Goal: Check status: Check status

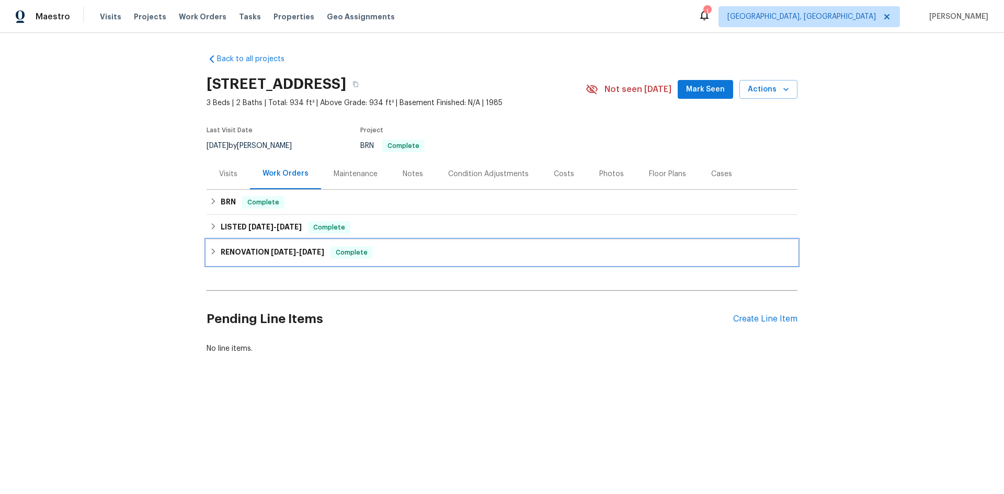
click at [276, 251] on span "[DATE]" at bounding box center [283, 251] width 25 height 7
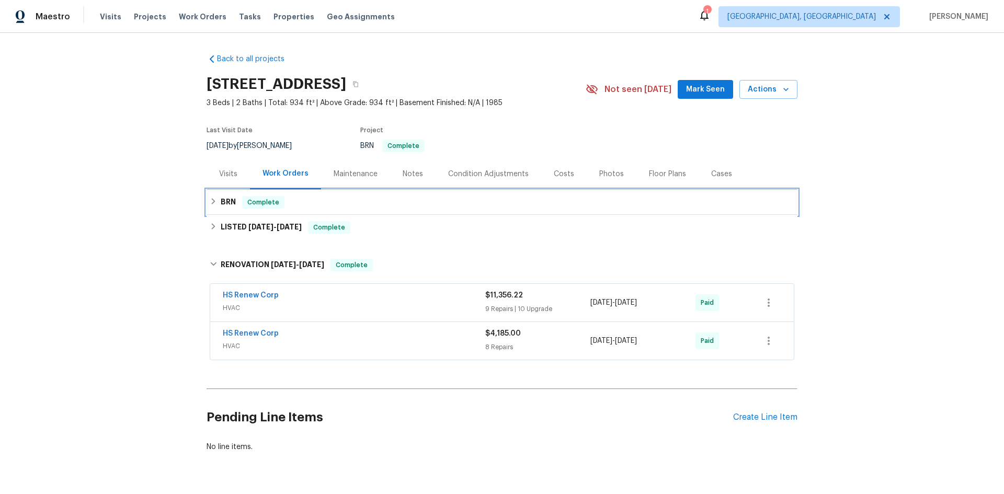
click at [228, 206] on h6 "BRN" at bounding box center [228, 202] width 15 height 13
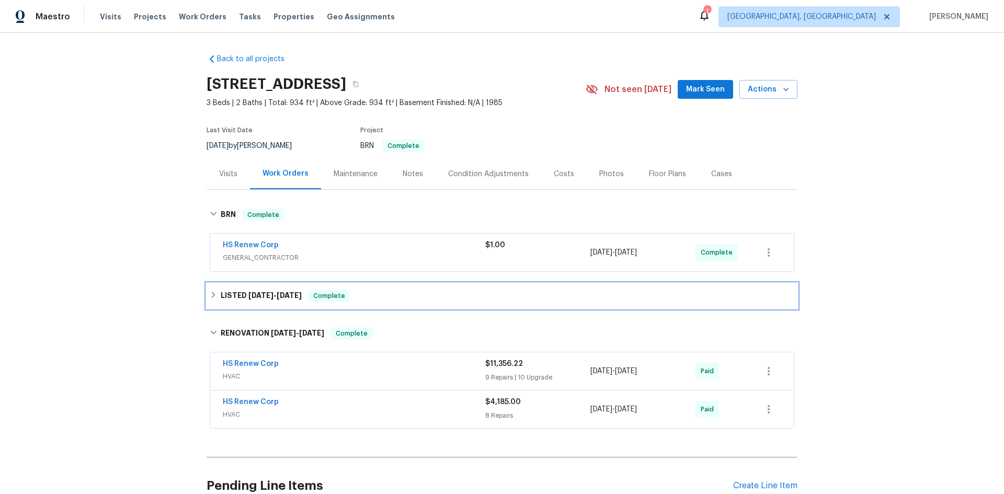
click at [273, 292] on span "[DATE] - [DATE]" at bounding box center [274, 295] width 53 height 7
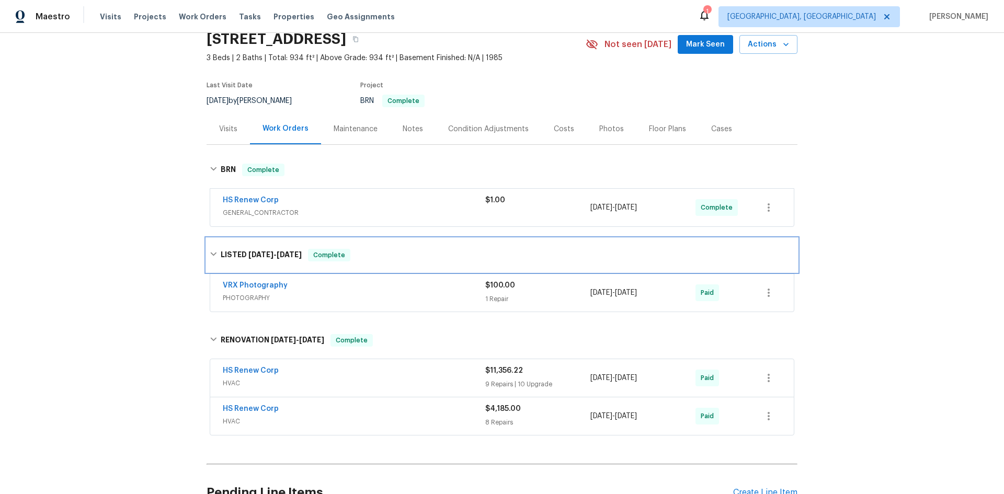
scroll to position [157, 0]
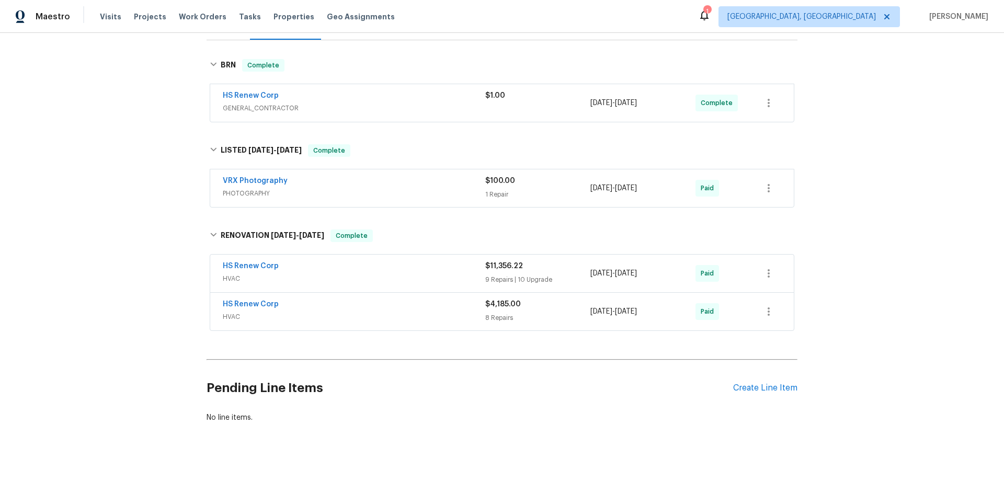
click at [558, 176] on div "$100.00" at bounding box center [537, 181] width 105 height 10
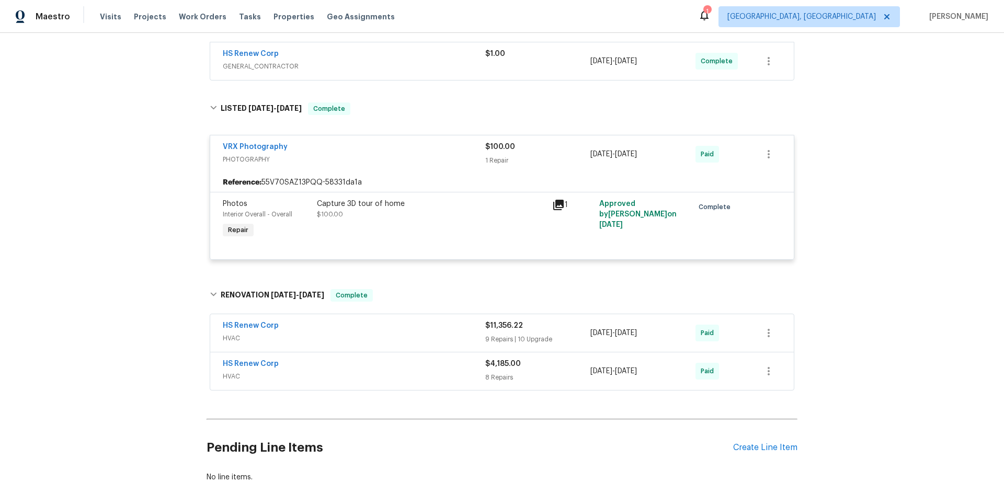
scroll to position [259, 0]
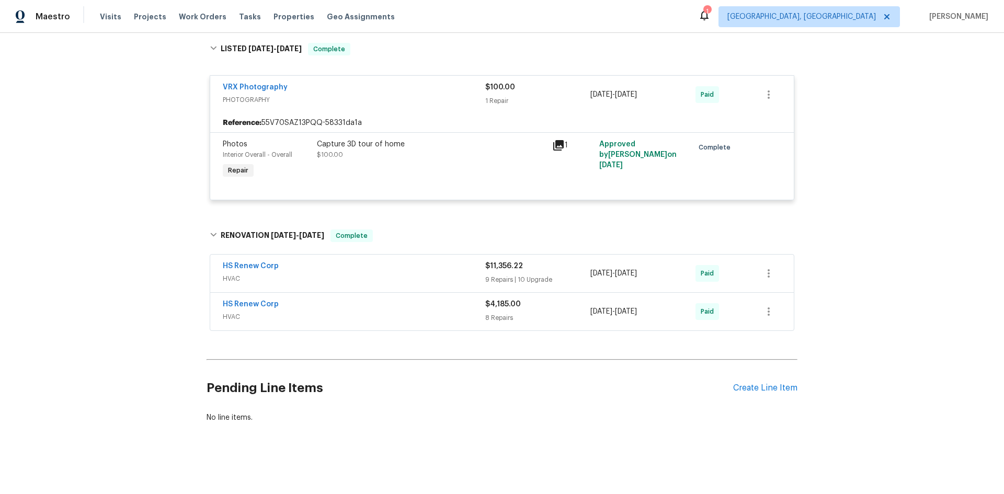
click at [547, 261] on div "$11,356.22" at bounding box center [537, 266] width 105 height 10
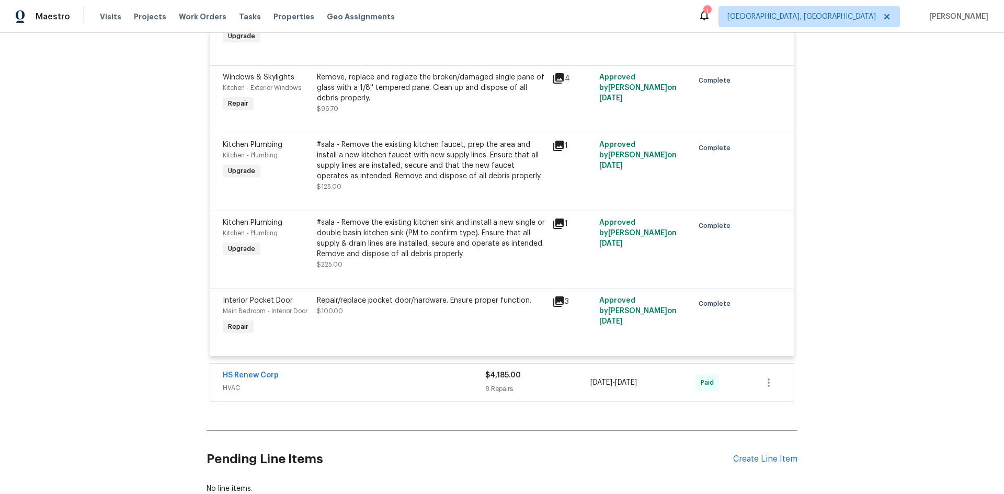
scroll to position [2247, 0]
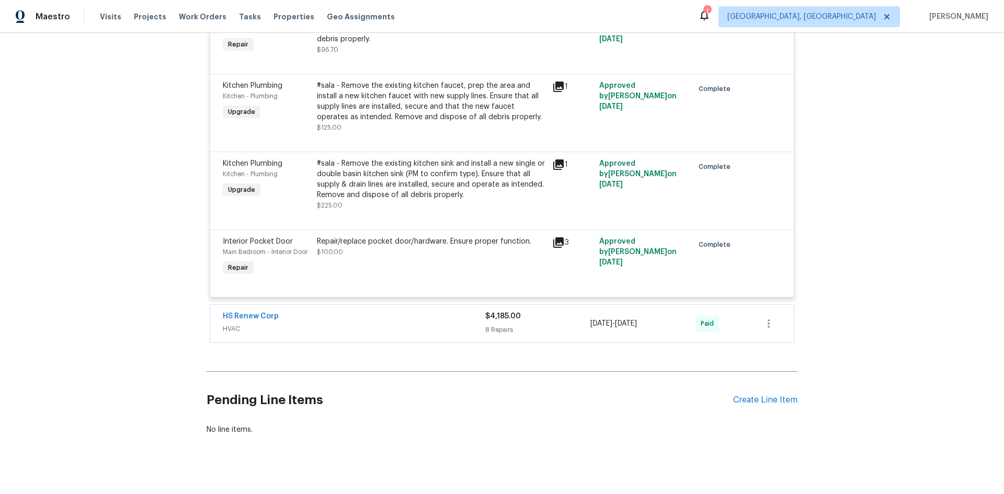
click at [502, 331] on div "8 Repairs" at bounding box center [537, 330] width 105 height 10
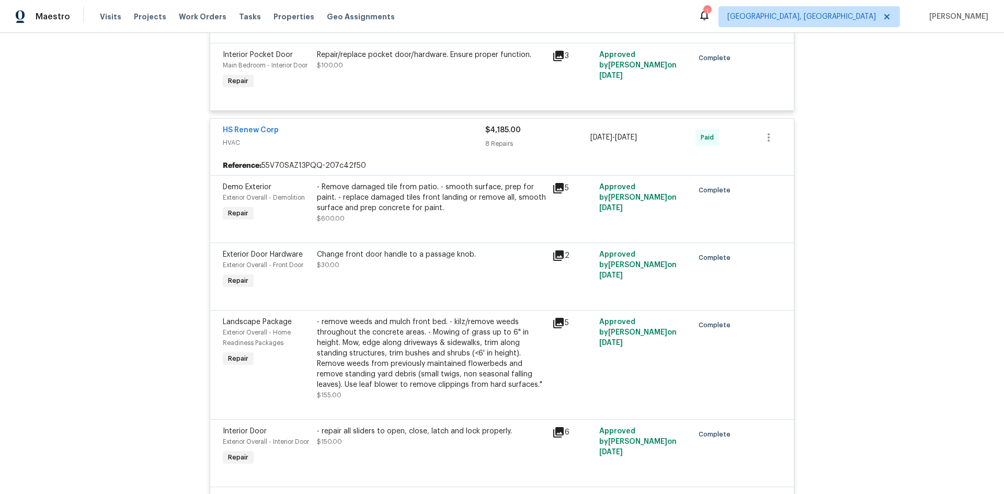
scroll to position [2508, 0]
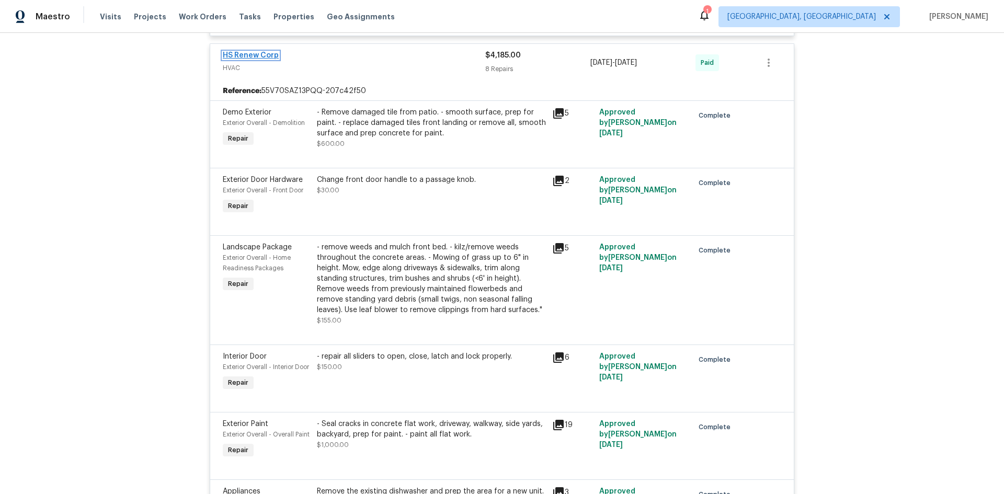
click at [254, 55] on link "HS Renew Corp" at bounding box center [251, 55] width 56 height 7
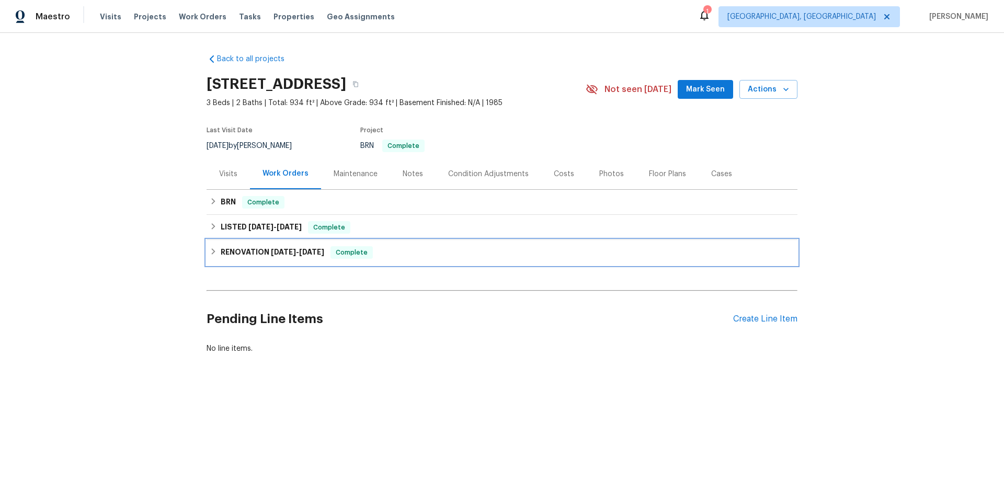
click at [250, 246] on div "RENOVATION [DATE] - [DATE] Complete" at bounding box center [502, 252] width 591 height 25
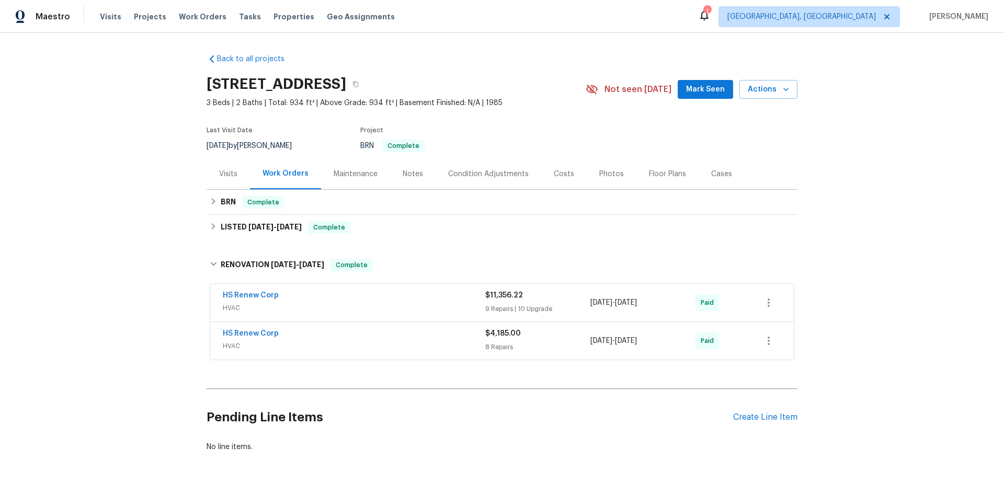
click at [330, 303] on span "HVAC" at bounding box center [354, 308] width 263 height 10
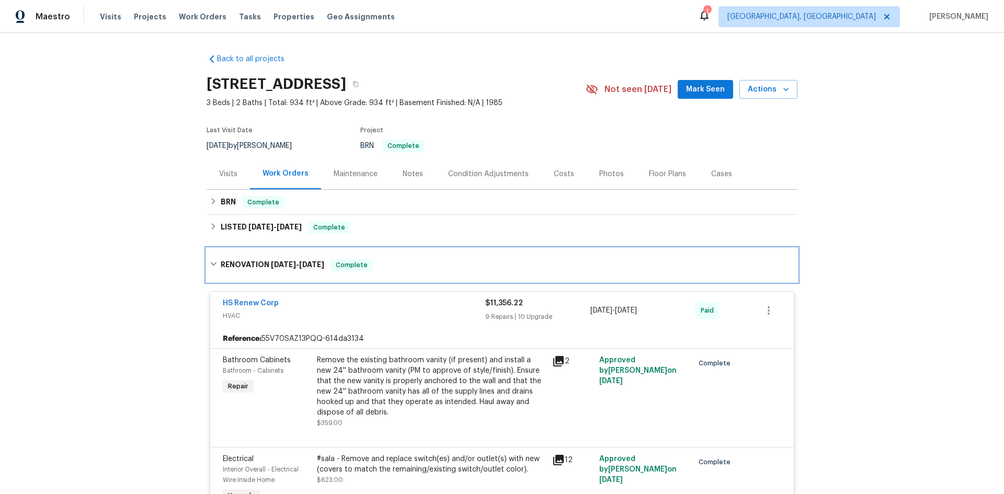
click at [256, 271] on h6 "RENOVATION 8/22/24 - 9/12/24" at bounding box center [273, 265] width 104 height 13
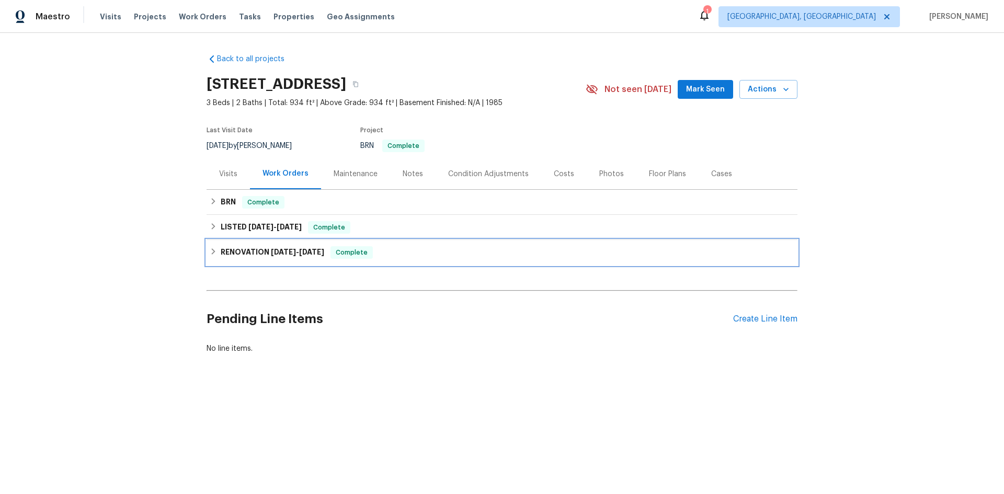
click at [255, 259] on div "RENOVATION [DATE] - [DATE] Complete" at bounding box center [502, 252] width 591 height 25
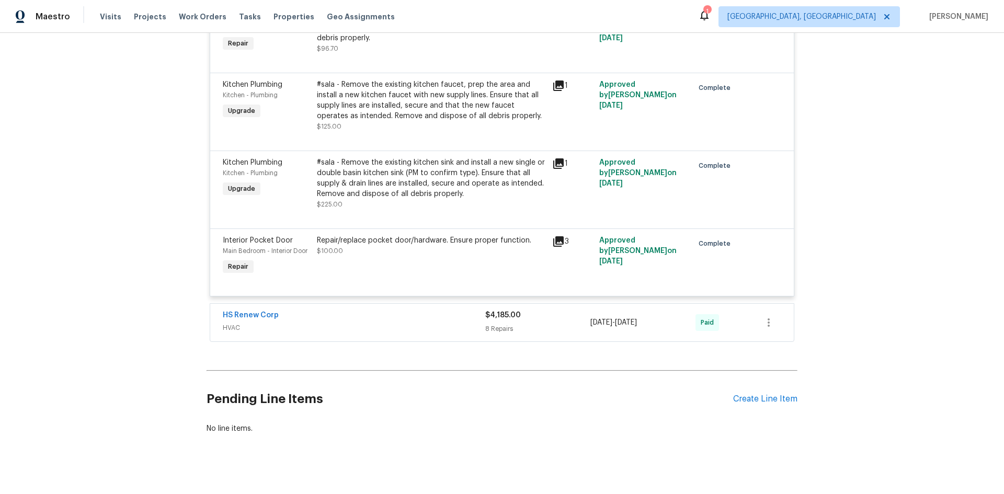
scroll to position [2045, 0]
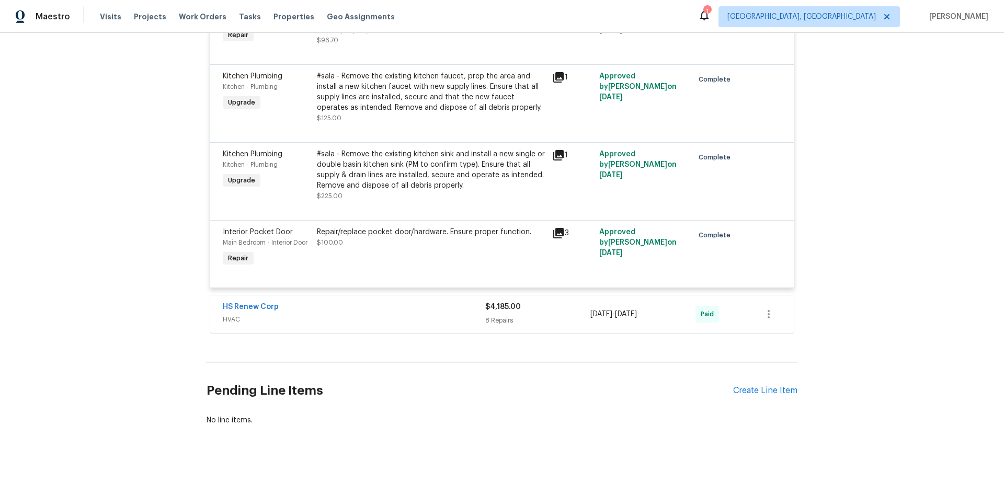
click at [451, 314] on span "HVAC" at bounding box center [354, 319] width 263 height 10
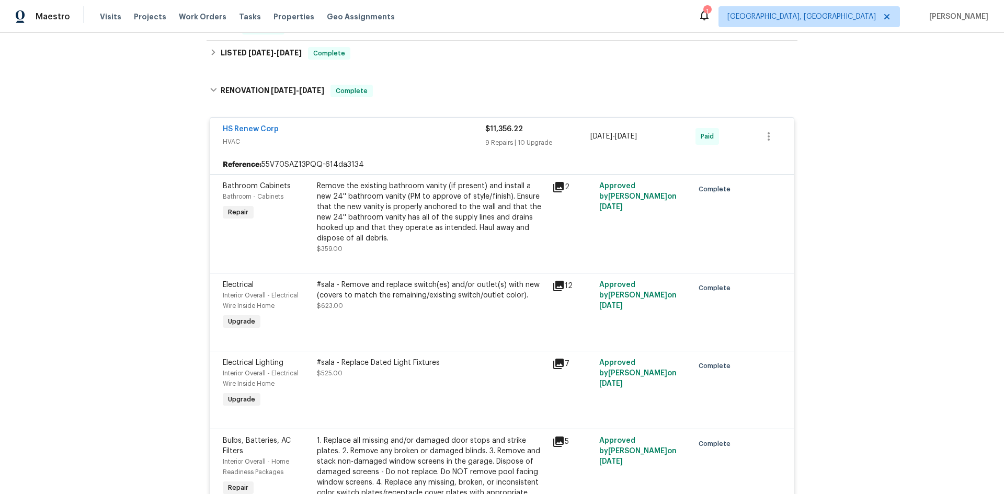
scroll to position [0, 0]
